Goal: Information Seeking & Learning: Find specific page/section

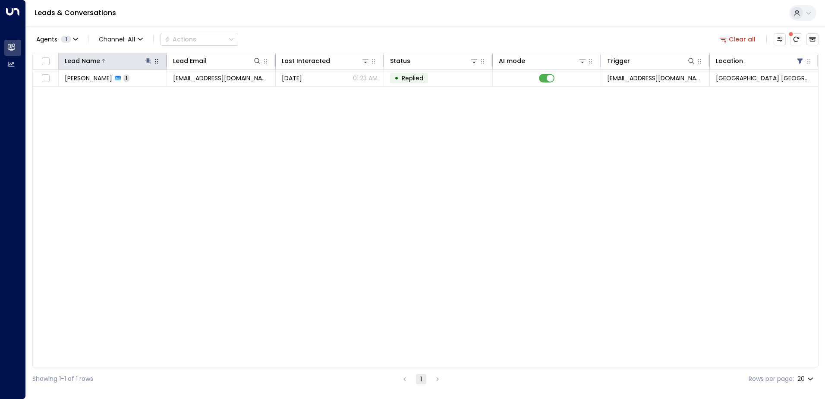
click at [150, 58] on icon at bounding box center [148, 60] width 7 height 7
click at [204, 94] on icon "button" at bounding box center [203, 92] width 6 height 6
click at [186, 93] on input "text" at bounding box center [148, 92] width 119 height 16
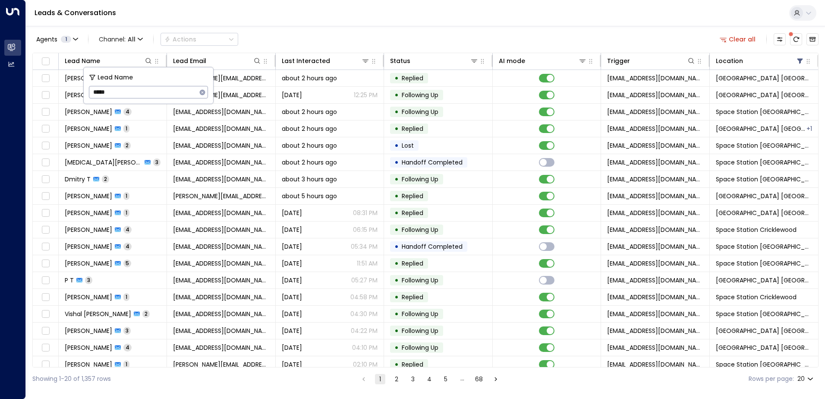
type input "*****"
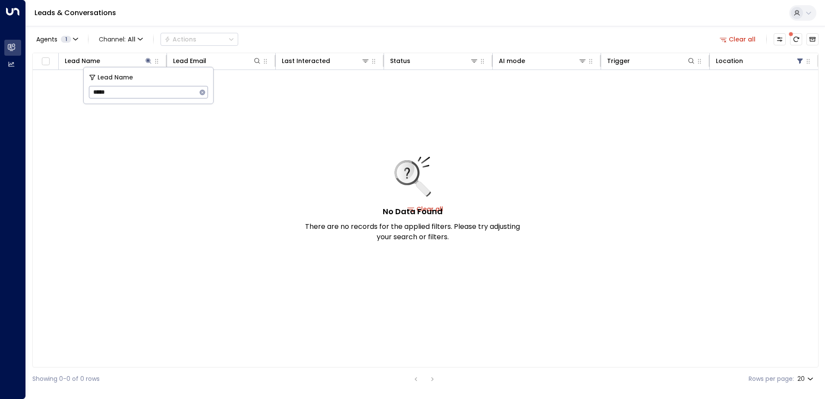
click at [209, 18] on div "Leads & Conversations" at bounding box center [425, 13] width 799 height 26
click at [148, 62] on icon at bounding box center [148, 60] width 7 height 7
click at [147, 59] on icon at bounding box center [149, 61] width 6 height 6
type input "*"
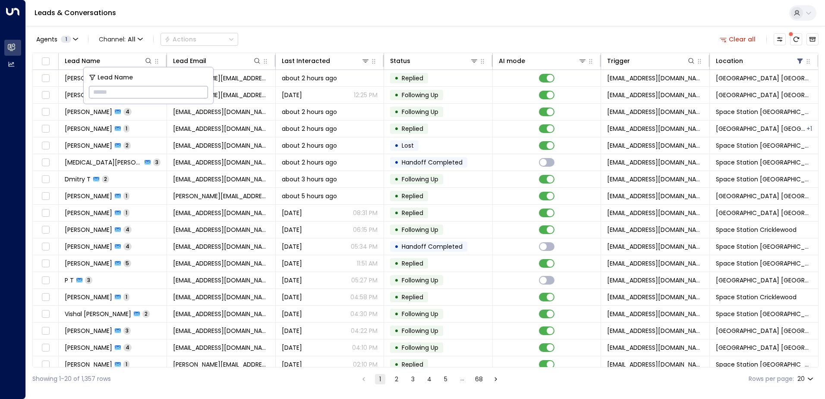
click at [113, 94] on input "text" at bounding box center [148, 92] width 119 height 16
type input "***"
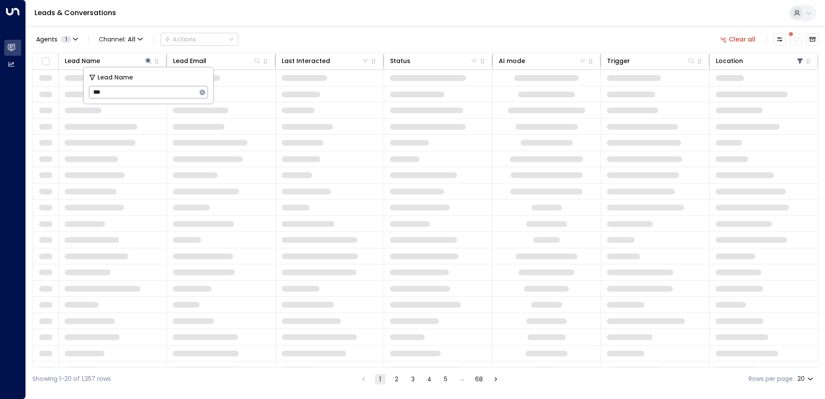
click at [352, 31] on div "Agents 1 Channel: All Actions Clear all" at bounding box center [425, 39] width 786 height 18
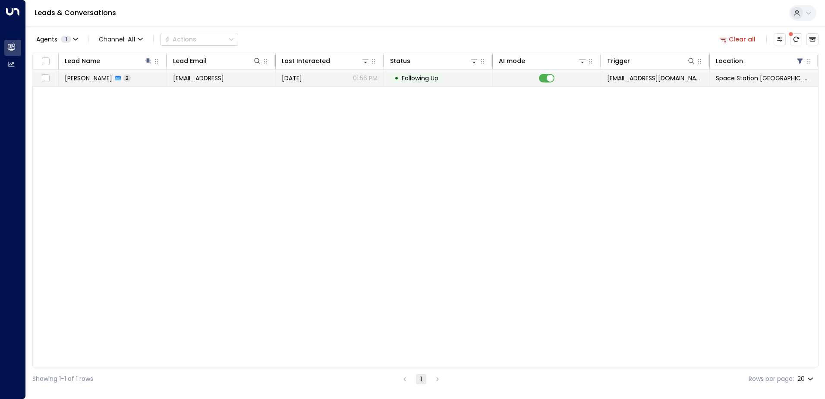
click at [301, 83] on td "[DATE] 01:56 PM" at bounding box center [330, 78] width 108 height 16
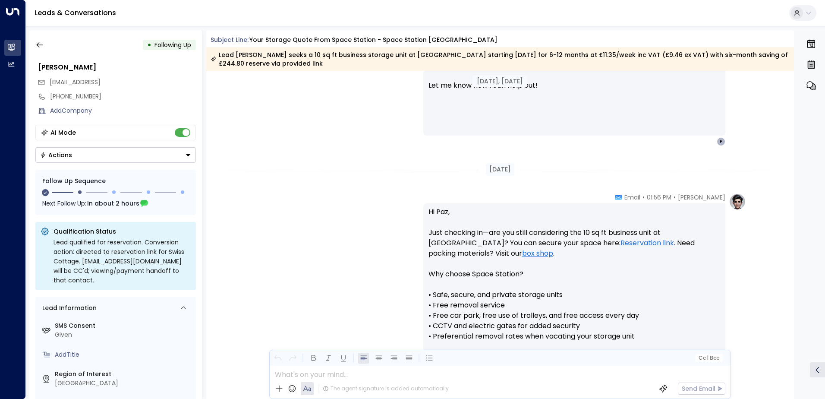
scroll to position [704, 0]
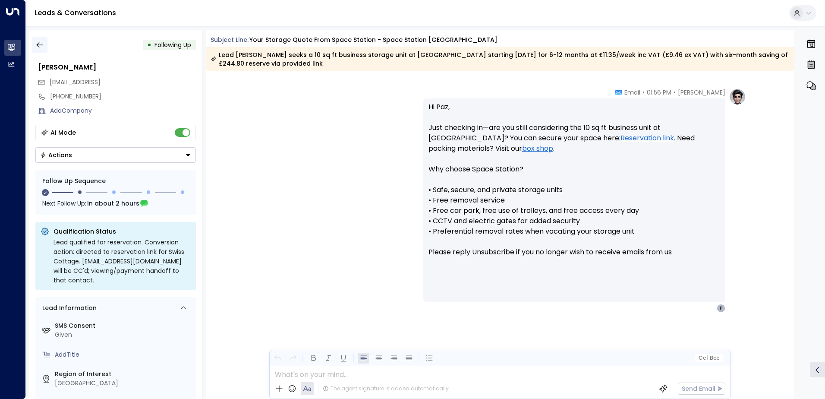
click at [41, 44] on icon "button" at bounding box center [39, 45] width 9 height 9
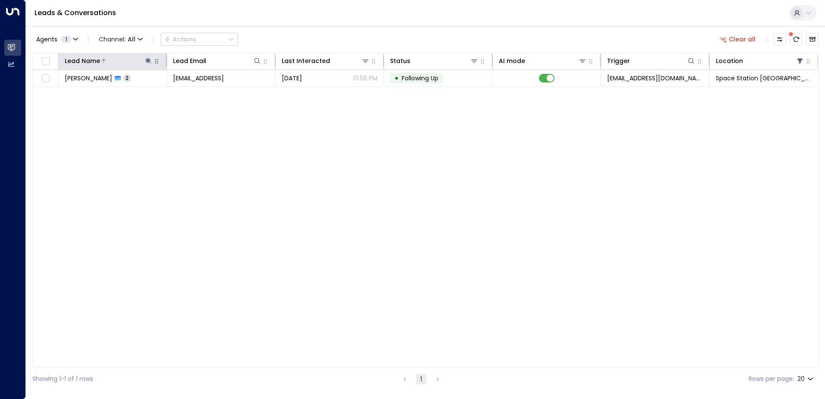
click at [148, 62] on icon at bounding box center [148, 60] width 7 height 7
click at [203, 94] on icon "button" at bounding box center [203, 92] width 6 height 6
click at [185, 92] on input "text" at bounding box center [148, 92] width 119 height 16
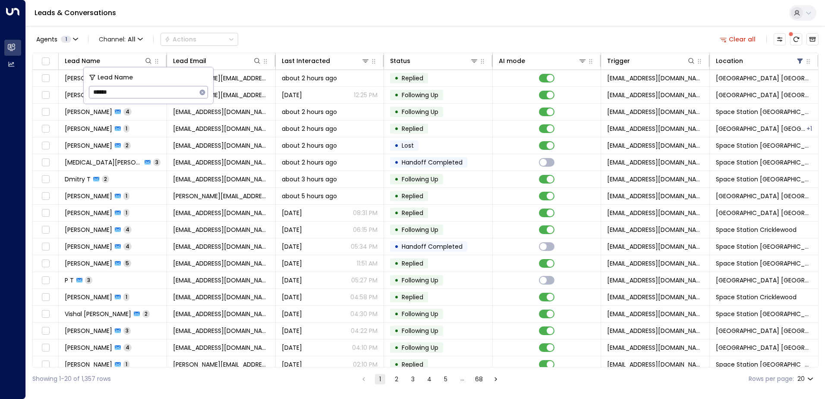
type input "*******"
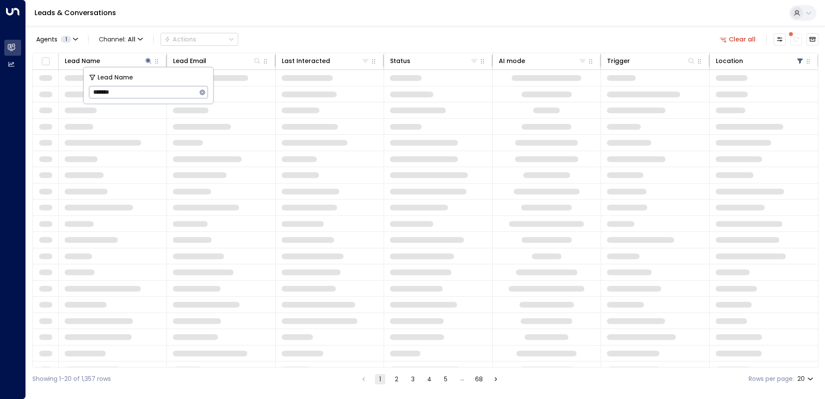
click at [296, 44] on div "Agents 1 Channel: All Actions Clear all" at bounding box center [425, 39] width 786 height 18
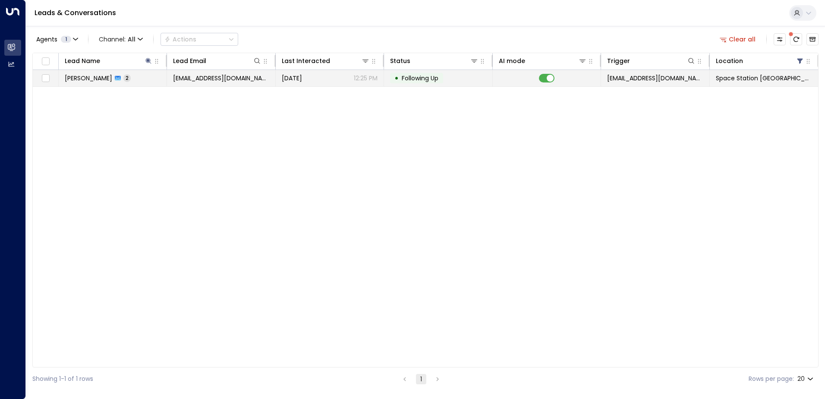
click at [277, 80] on td "[DATE] 12:25 PM" at bounding box center [330, 78] width 108 height 16
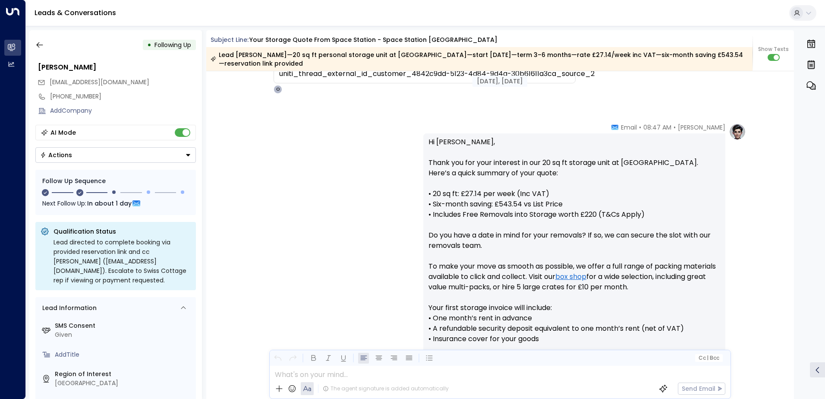
scroll to position [141, 0]
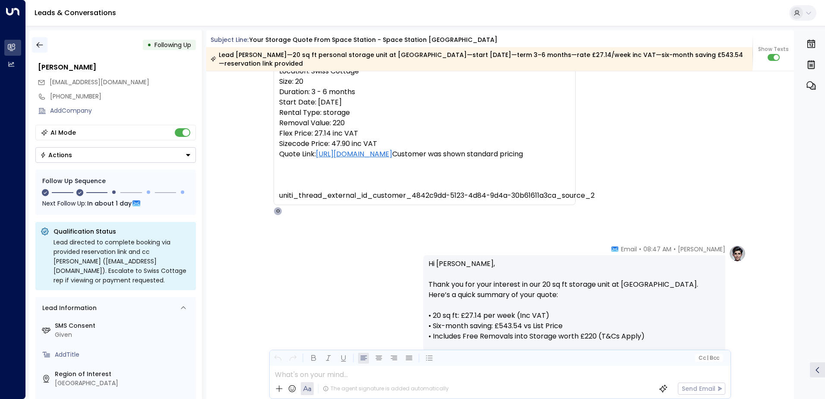
click at [44, 47] on button "button" at bounding box center [40, 45] width 16 height 16
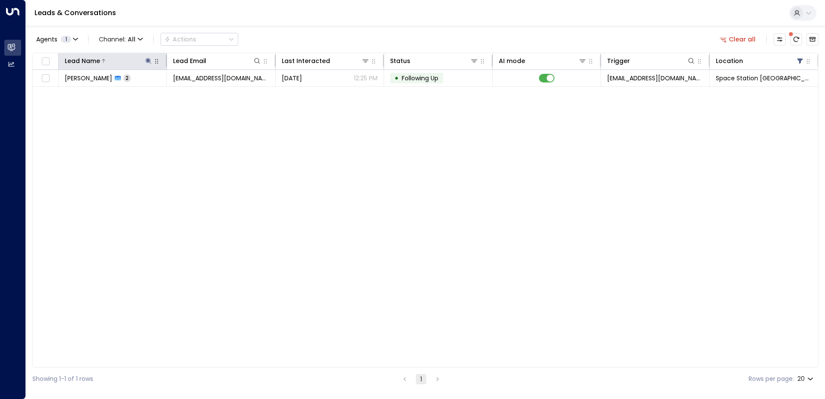
click at [150, 60] on icon at bounding box center [149, 61] width 6 height 6
click at [202, 92] on icon "button" at bounding box center [202, 92] width 7 height 7
click at [183, 93] on input "text" at bounding box center [148, 92] width 119 height 16
type input "****"
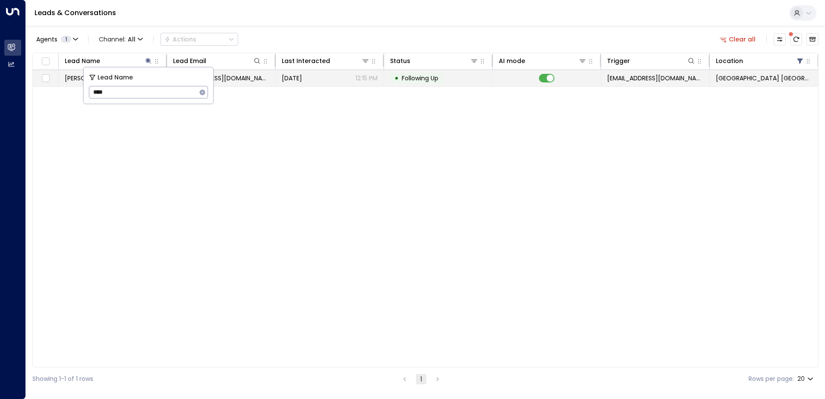
click at [302, 82] on span "[DATE]" at bounding box center [292, 78] width 20 height 9
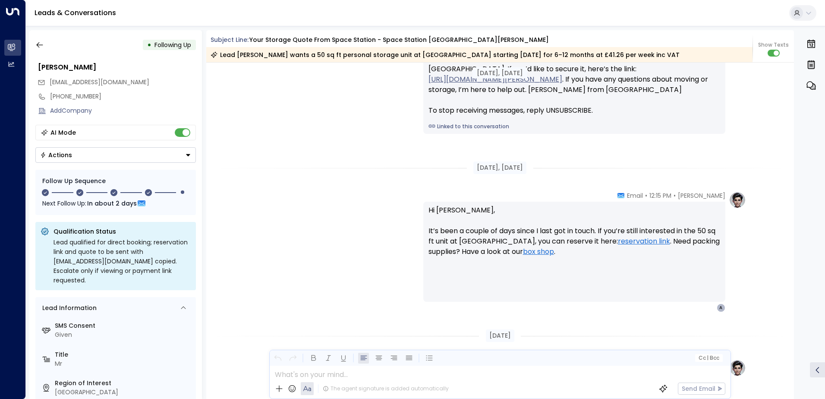
scroll to position [1145, 0]
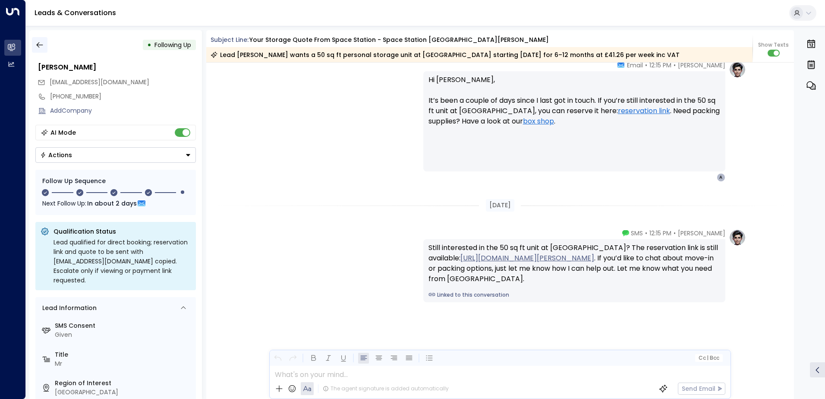
click at [40, 43] on icon "button" at bounding box center [39, 45] width 9 height 9
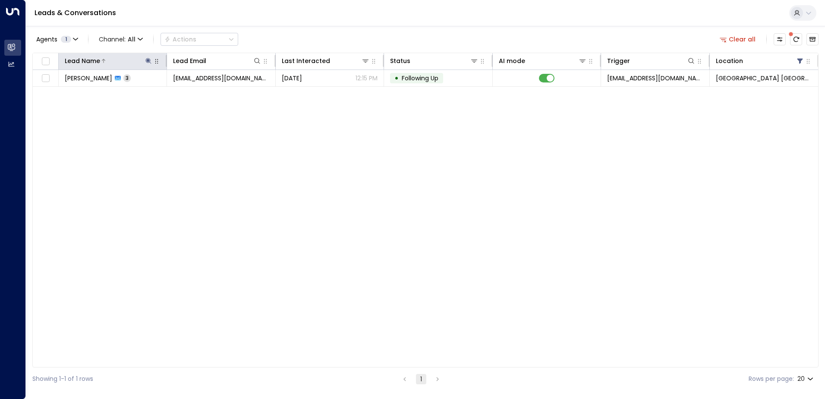
click at [151, 61] on icon at bounding box center [148, 60] width 7 height 7
click at [202, 91] on icon "button" at bounding box center [203, 92] width 6 height 6
click at [168, 93] on input "text" at bounding box center [148, 92] width 119 height 16
type input "******"
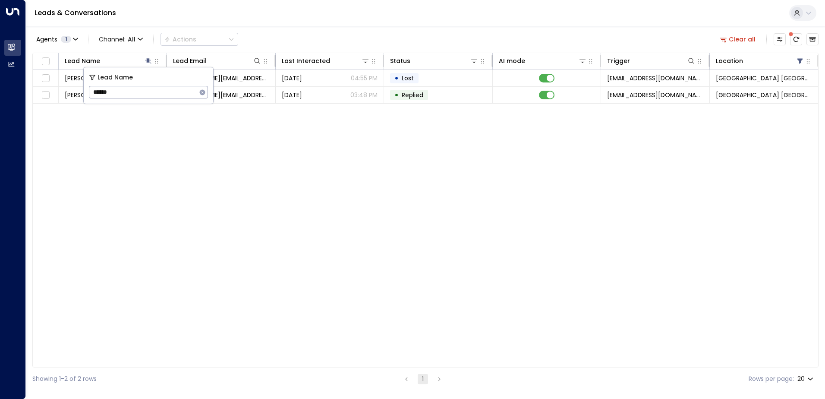
click at [363, 225] on div "Lead Name Lead Email Last Interacted Status AI mode Trigger Location [PERSON_NA…" at bounding box center [425, 210] width 786 height 315
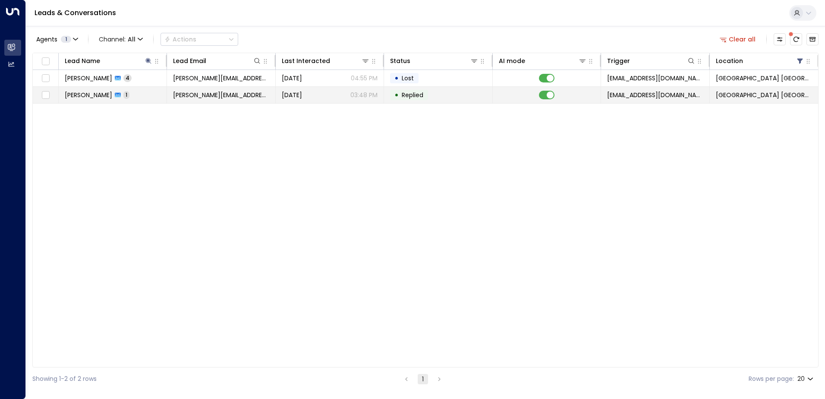
click at [110, 90] on td "[PERSON_NAME] 1" at bounding box center [113, 95] width 108 height 16
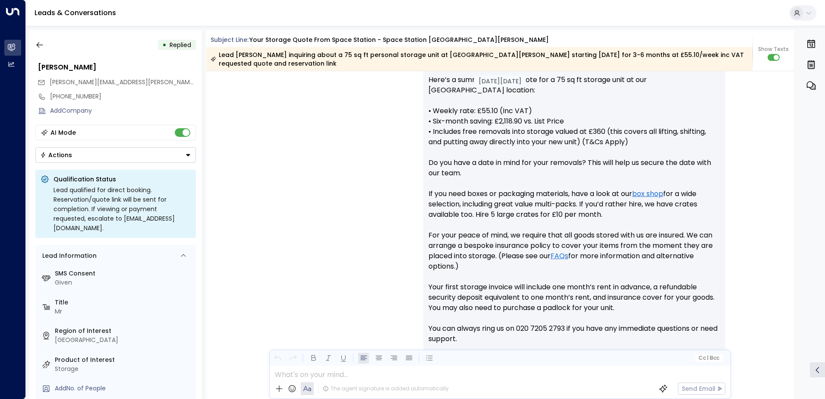
scroll to position [604, 0]
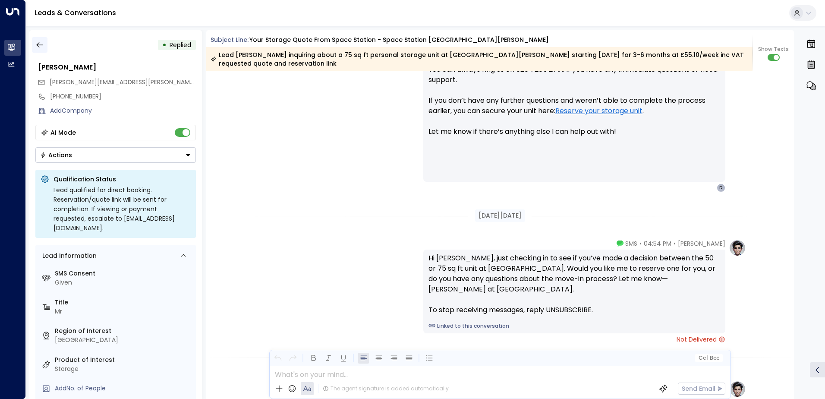
click at [41, 43] on icon "button" at bounding box center [39, 45] width 9 height 9
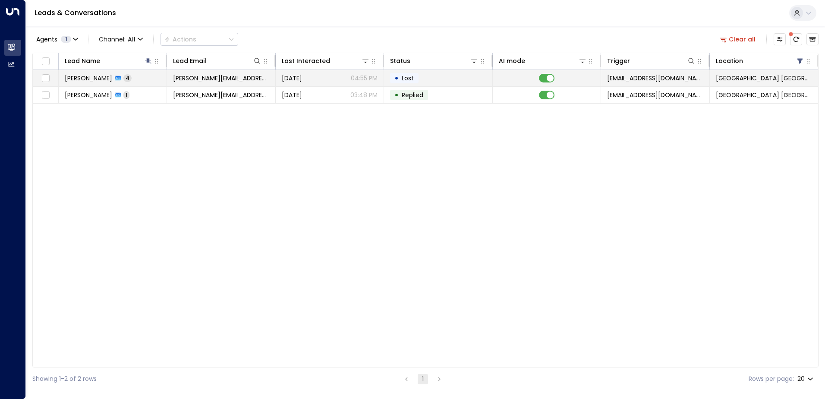
click at [302, 80] on span "[DATE]" at bounding box center [292, 78] width 20 height 9
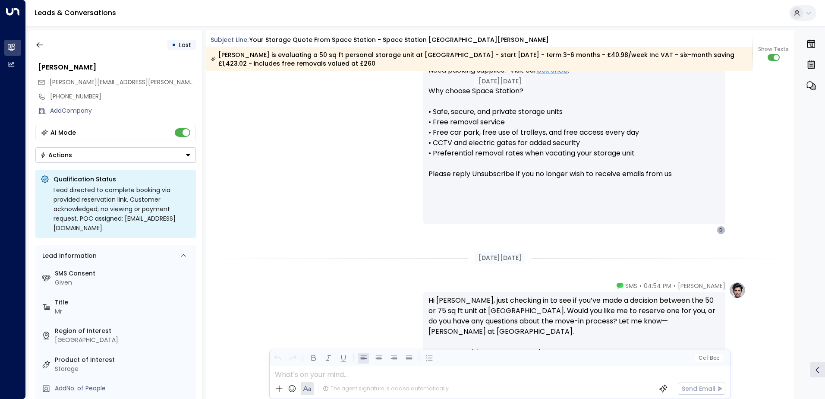
scroll to position [547, 0]
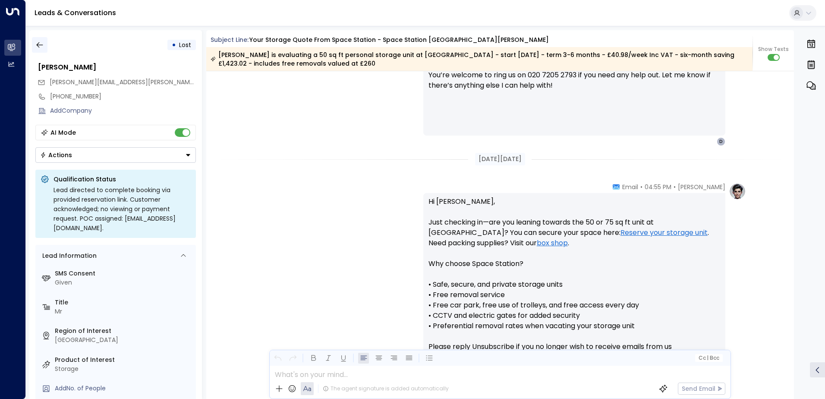
click at [44, 42] on button "button" at bounding box center [40, 45] width 16 height 16
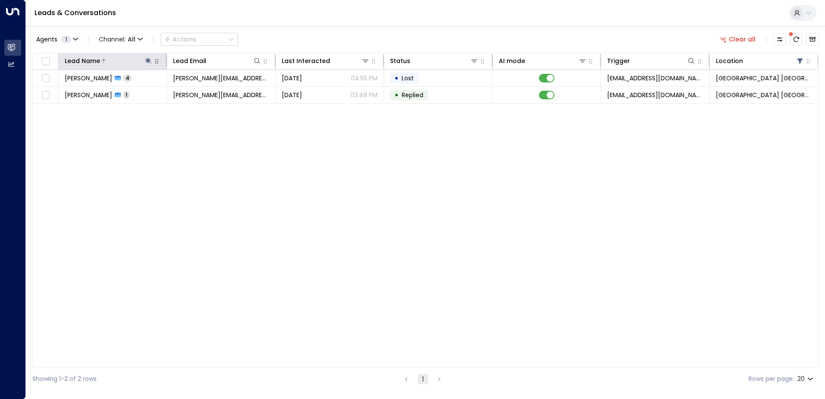
click at [147, 61] on icon at bounding box center [149, 61] width 6 height 6
click at [204, 89] on icon "button" at bounding box center [202, 92] width 7 height 7
click at [177, 92] on input "text" at bounding box center [148, 92] width 119 height 16
type input "*******"
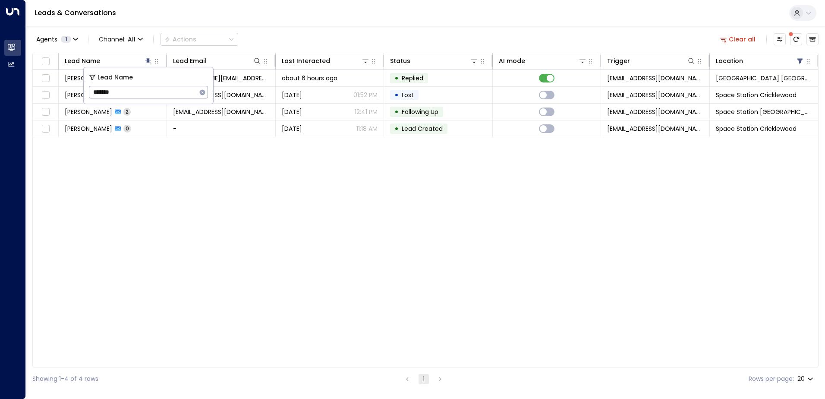
click at [143, 203] on div "Lead Name Lead Email Last Interacted Status AI mode Trigger Location [PERSON_NA…" at bounding box center [425, 210] width 786 height 315
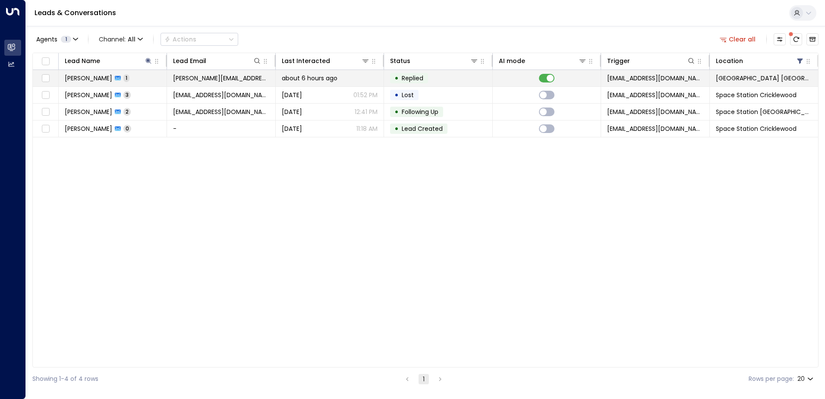
click at [112, 80] on span "[PERSON_NAME]" at bounding box center [88, 78] width 47 height 9
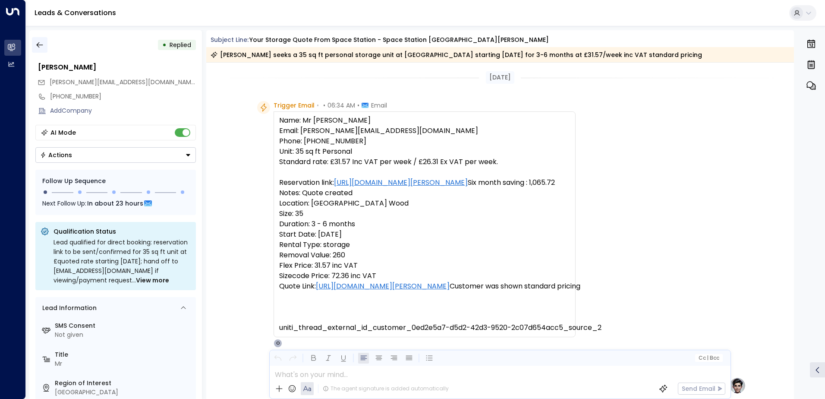
click at [41, 44] on icon "button" at bounding box center [39, 45] width 9 height 9
